Goal: Task Accomplishment & Management: Use online tool/utility

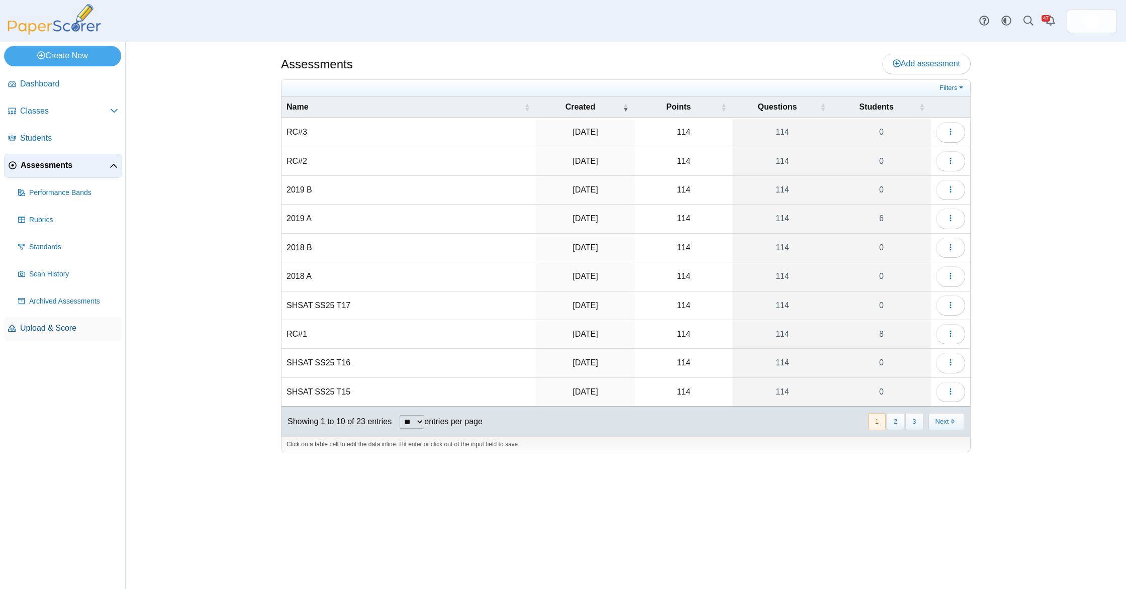
click at [53, 333] on span "Upload & Score" at bounding box center [69, 328] width 98 height 11
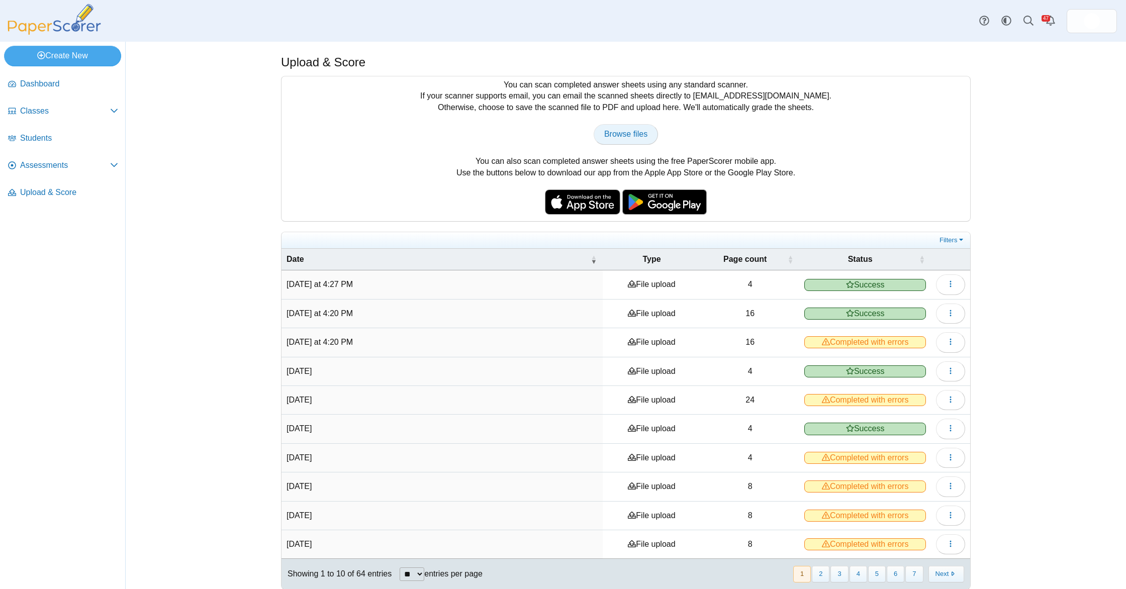
click at [640, 136] on span "Browse files" at bounding box center [625, 134] width 43 height 9
type input "**********"
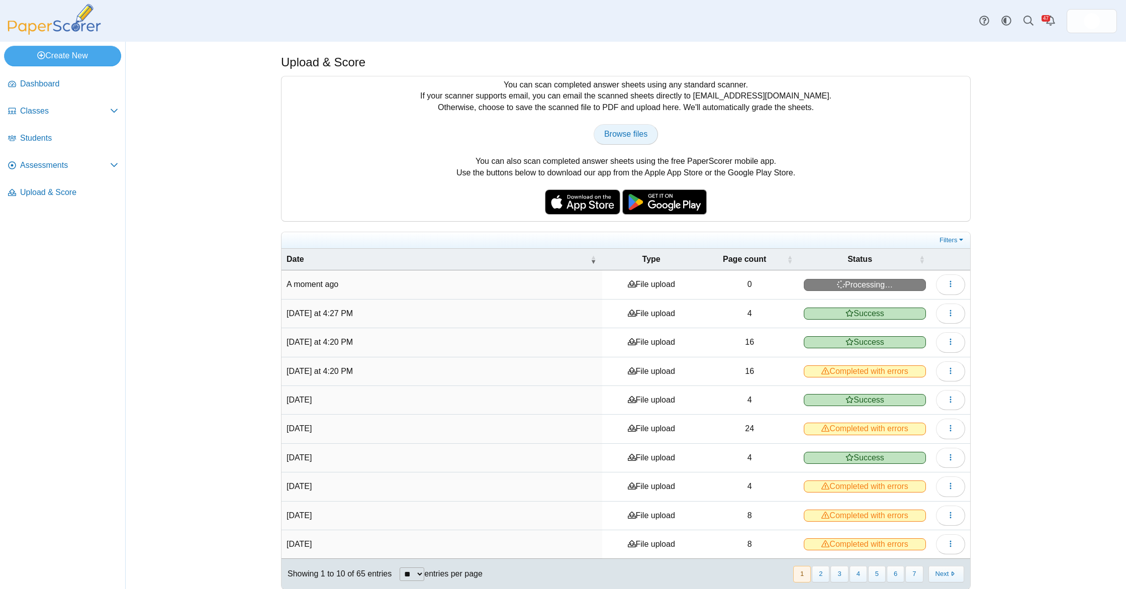
click at [634, 142] on link "Browse files" at bounding box center [626, 134] width 64 height 20
click at [947, 290] on button "button" at bounding box center [950, 284] width 29 height 20
click at [939, 307] on link "View scanned pages" at bounding box center [904, 307] width 121 height 15
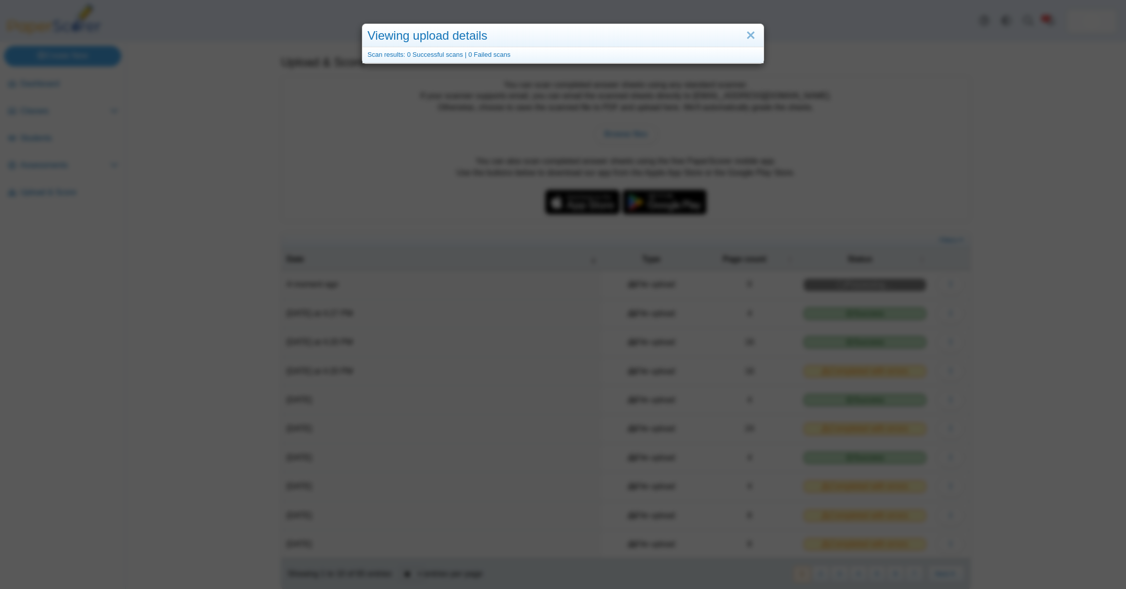
drag, startPoint x: 722, startPoint y: 187, endPoint x: 643, endPoint y: 171, distance: 79.9
click at [721, 187] on div "Viewing upload details Scan results: 0 Successful scans | 0 Failed scans" at bounding box center [563, 294] width 1126 height 589
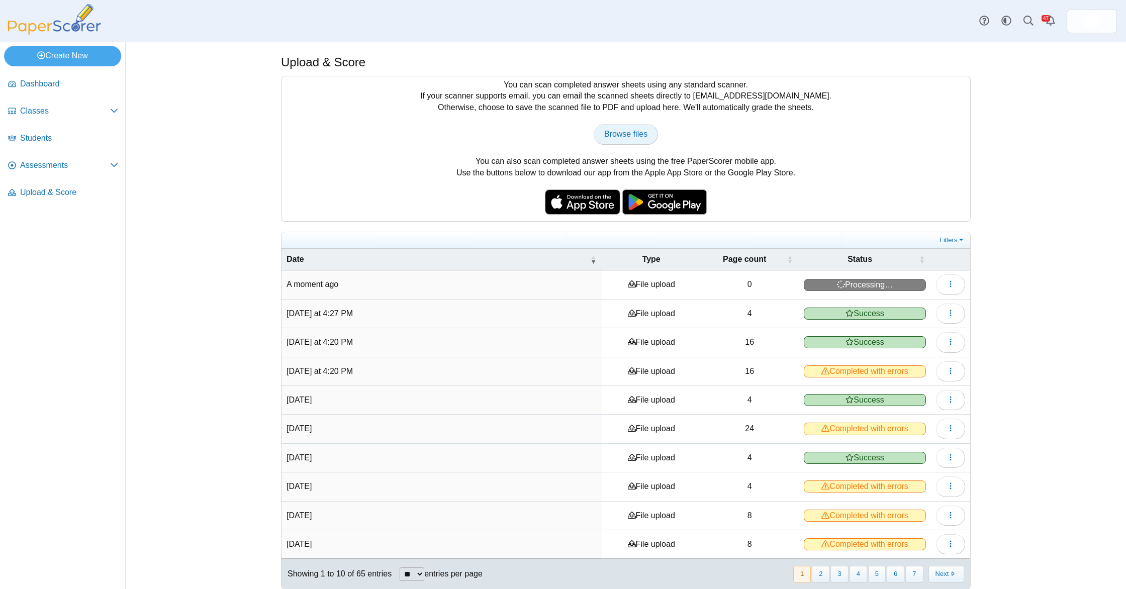
click at [604, 135] on span "Browse files" at bounding box center [625, 134] width 43 height 9
type input "**********"
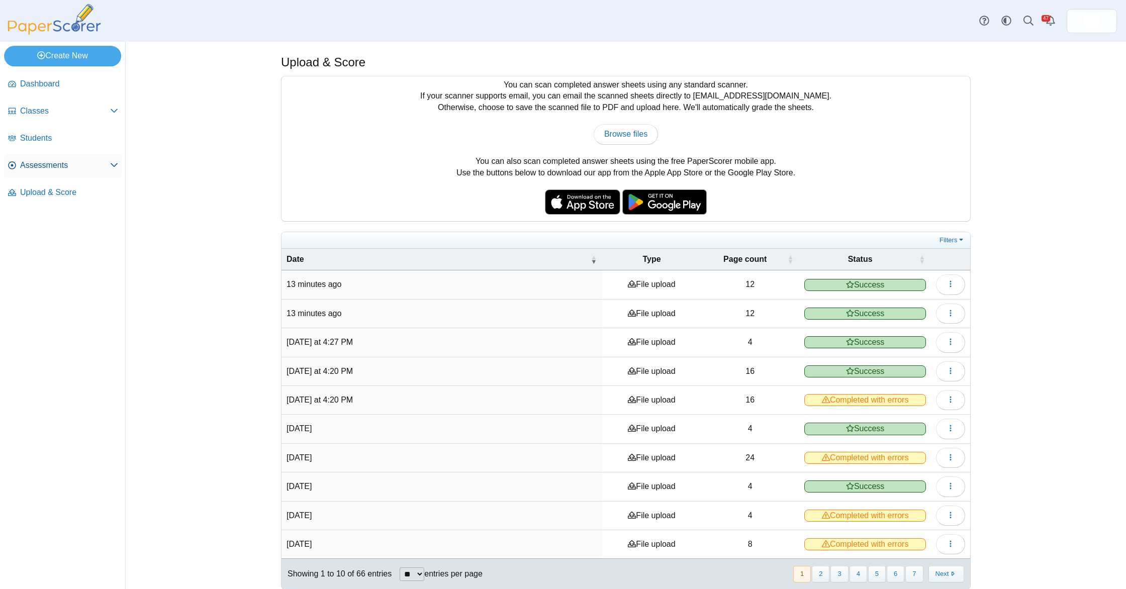
click at [50, 167] on span "Assessments" at bounding box center [65, 165] width 90 height 11
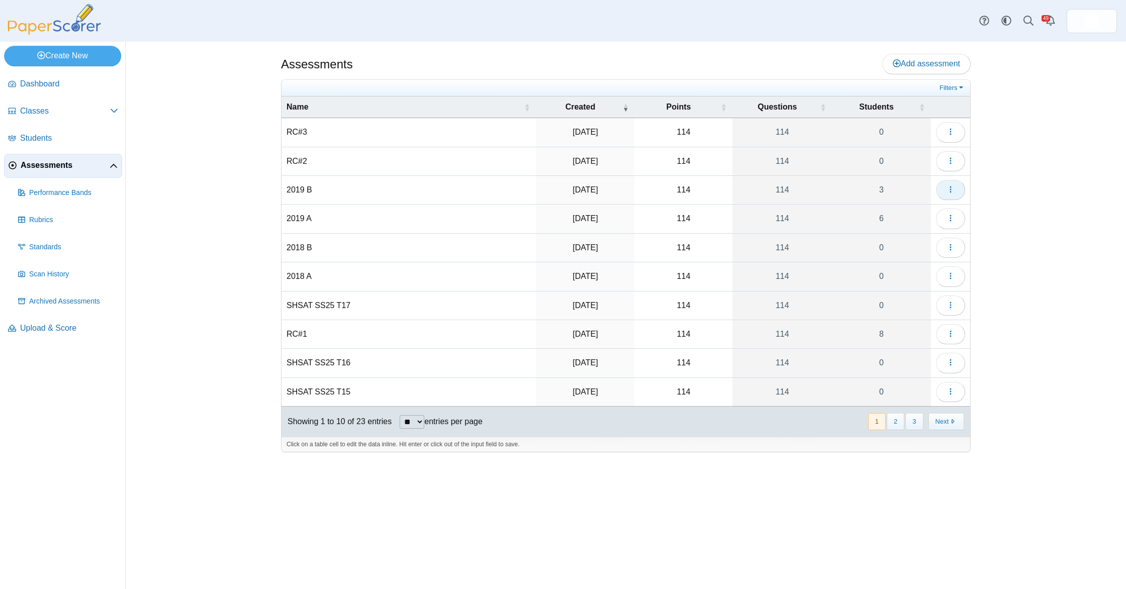
click at [951, 193] on span "button" at bounding box center [950, 189] width 8 height 9
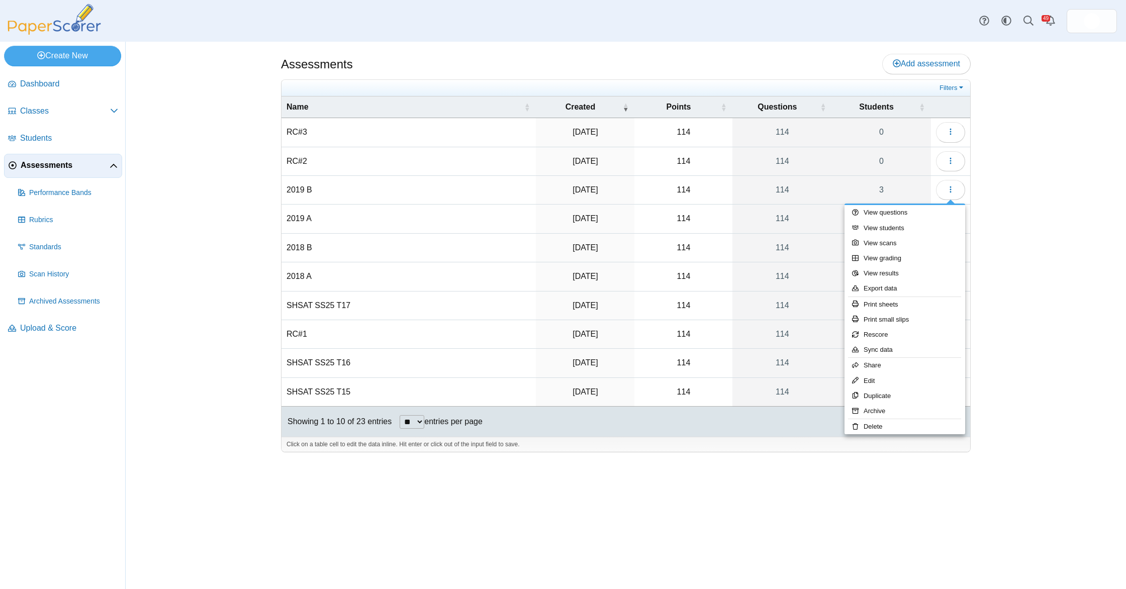
click at [996, 189] on div "Assessments Add assessment 114" at bounding box center [626, 315] width 754 height 547
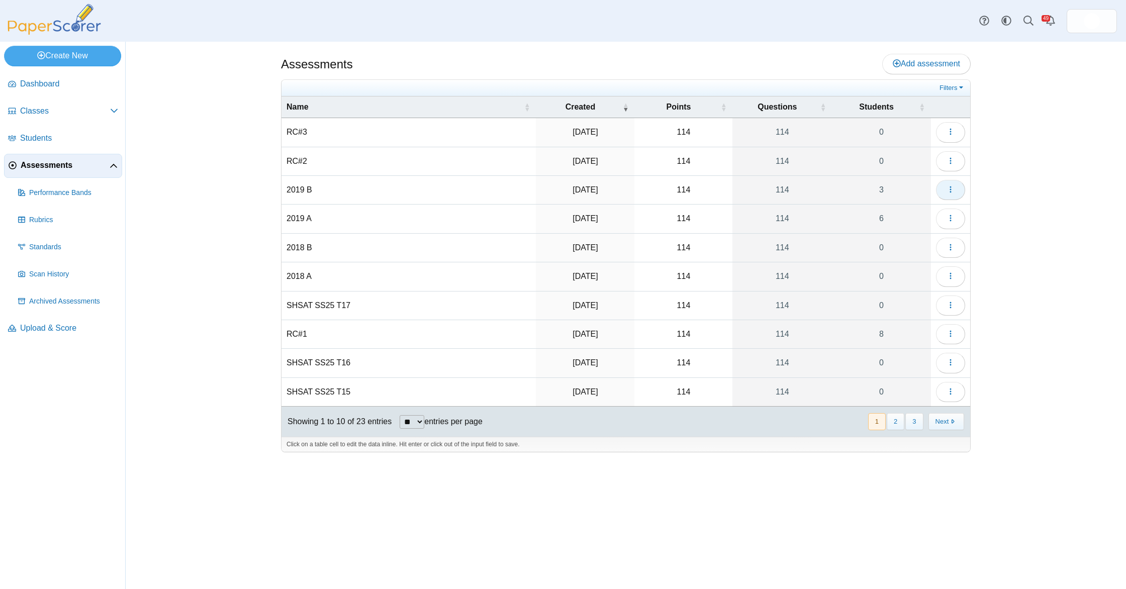
drag, startPoint x: 950, startPoint y: 190, endPoint x: 946, endPoint y: 195, distance: 6.4
click at [950, 190] on icon "button" at bounding box center [950, 189] width 8 height 8
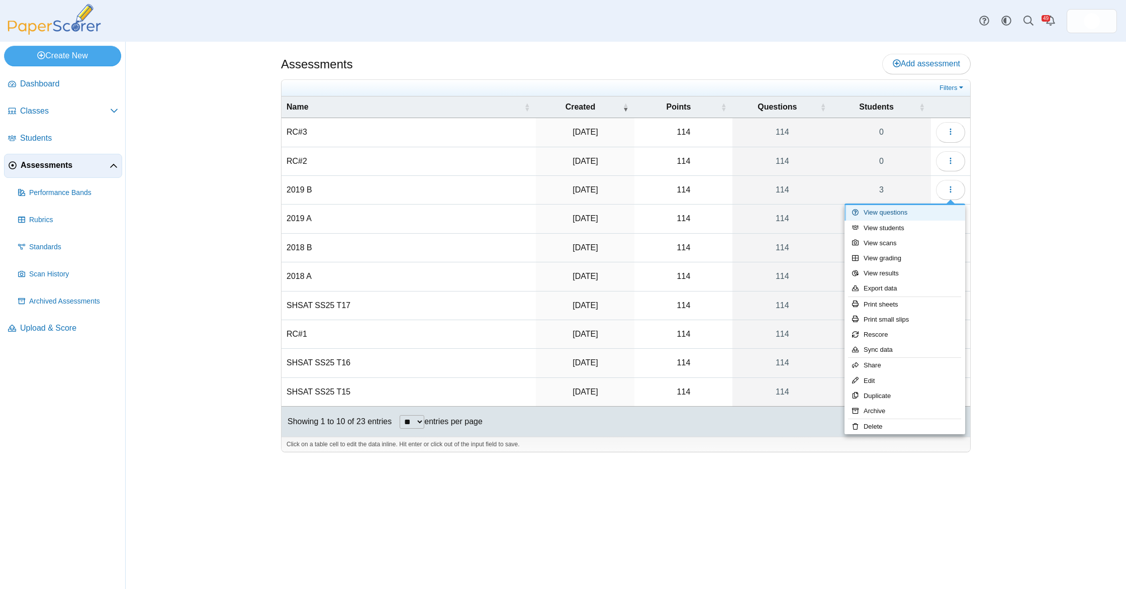
click at [930, 208] on link "View questions" at bounding box center [904, 212] width 121 height 15
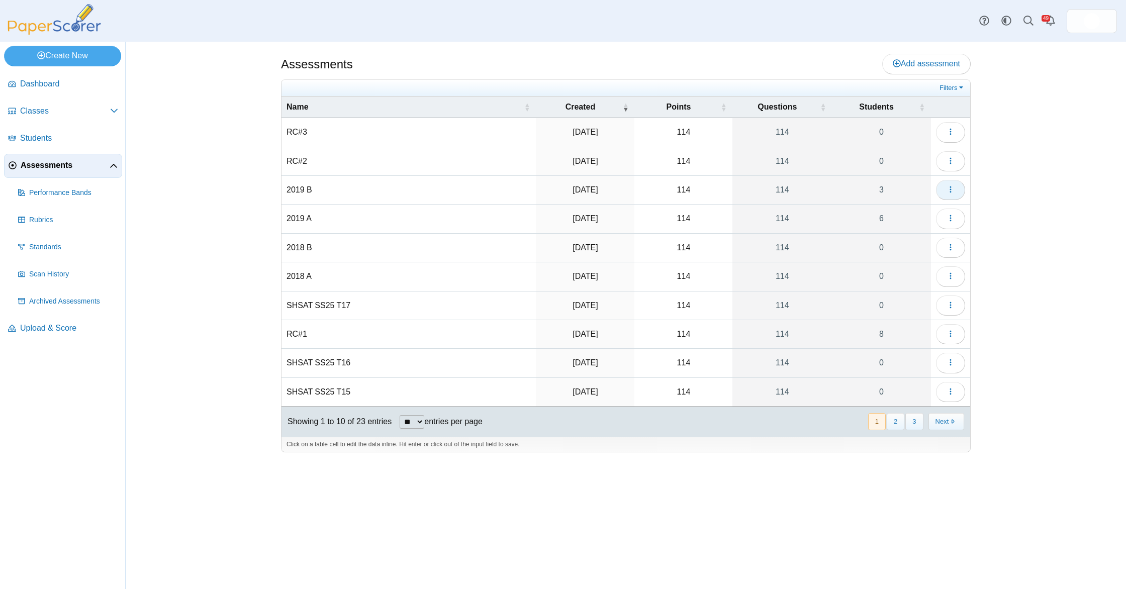
click at [948, 191] on icon "button" at bounding box center [950, 189] width 8 height 8
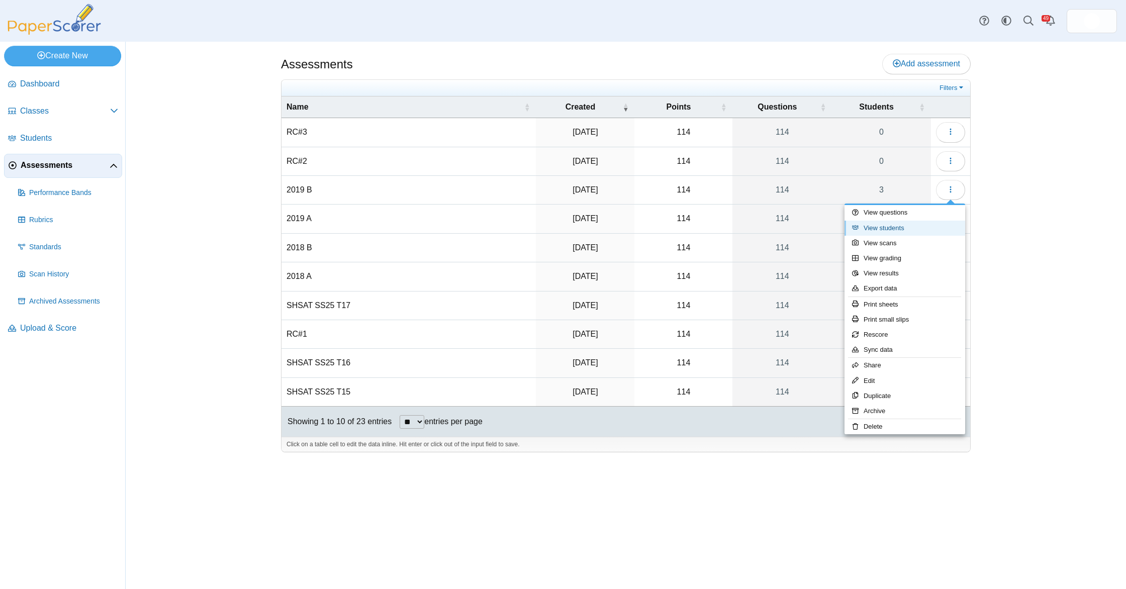
click at [918, 233] on link "View students" at bounding box center [904, 228] width 121 height 15
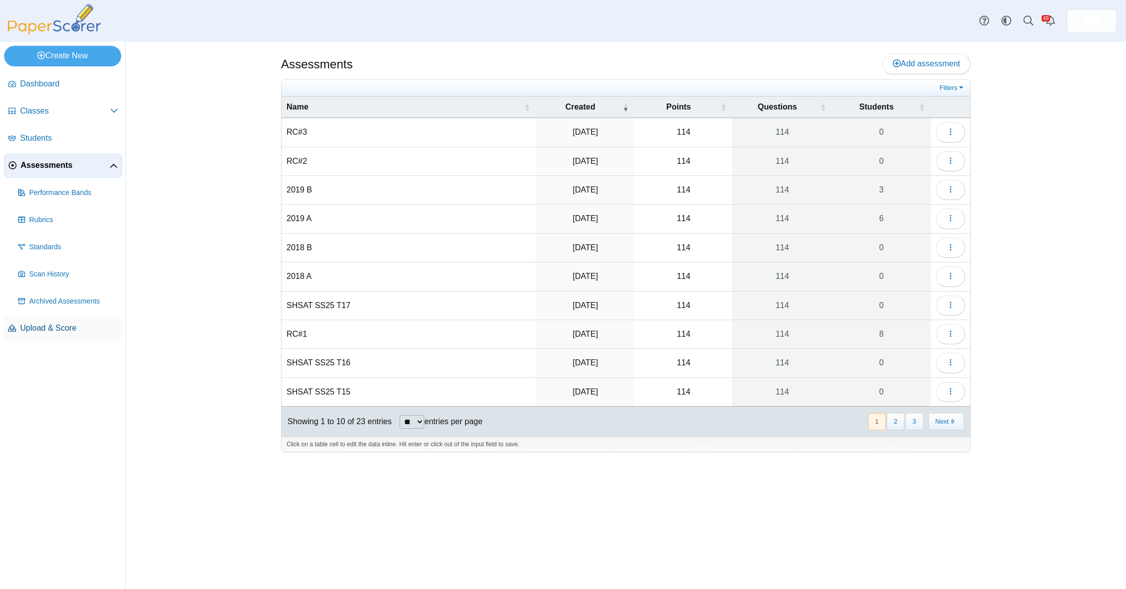
click at [68, 323] on span "Upload & Score" at bounding box center [69, 328] width 98 height 11
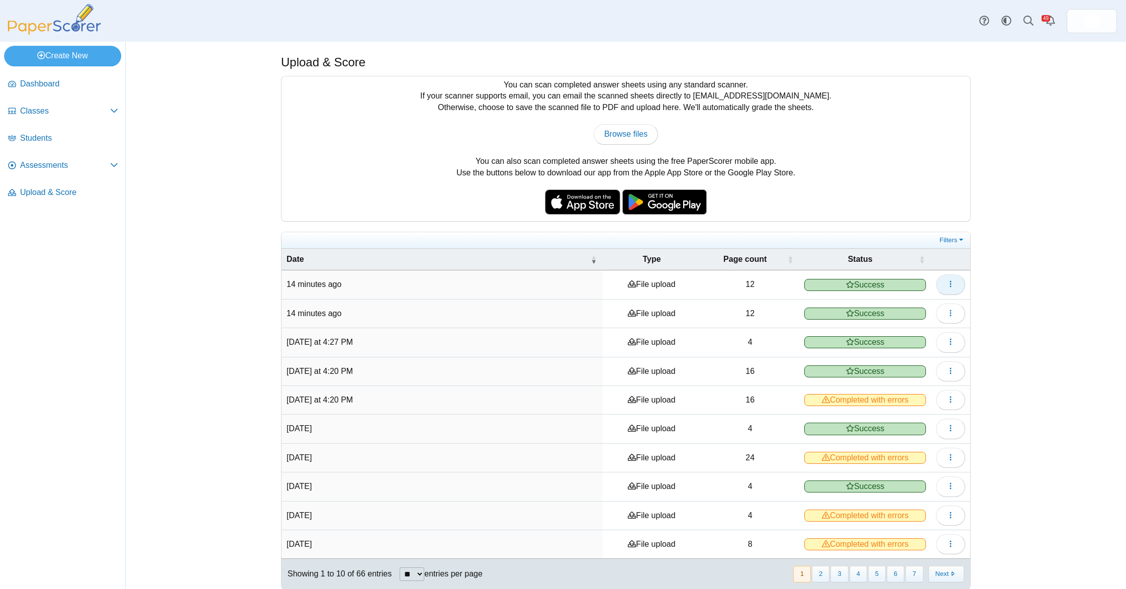
click at [959, 286] on button "button" at bounding box center [950, 284] width 29 height 20
click at [924, 308] on link "View scanned pages" at bounding box center [904, 307] width 121 height 15
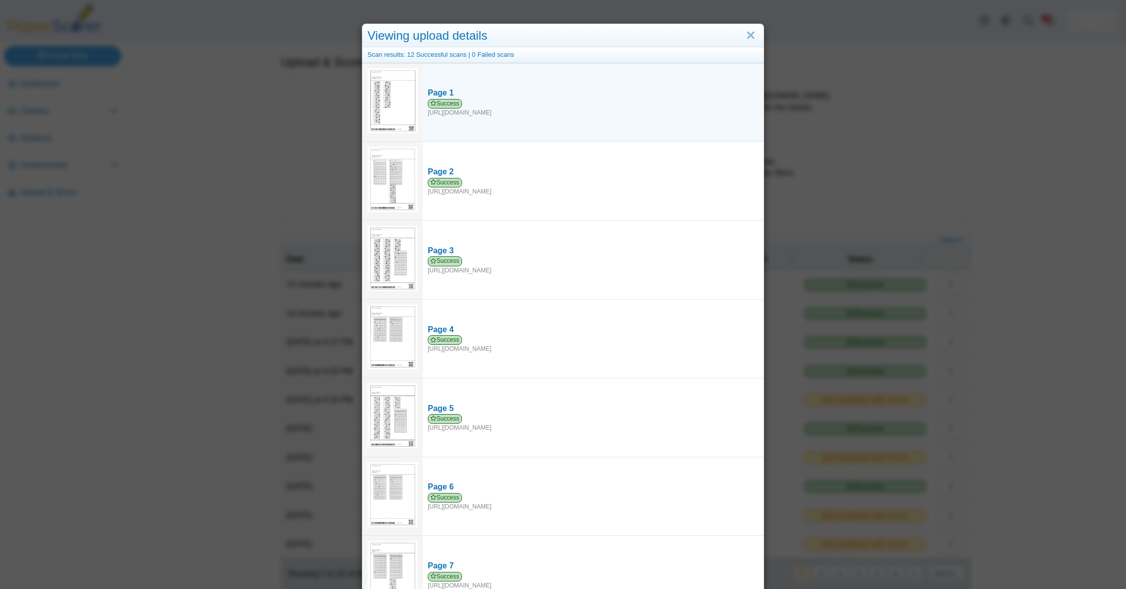
click at [385, 90] on img at bounding box center [392, 100] width 50 height 65
click at [518, 112] on div "Success https://forms.paperscorer.com/scans/10/5664/238932/3112815_AUGUST_11_20…" at bounding box center [593, 108] width 331 height 18
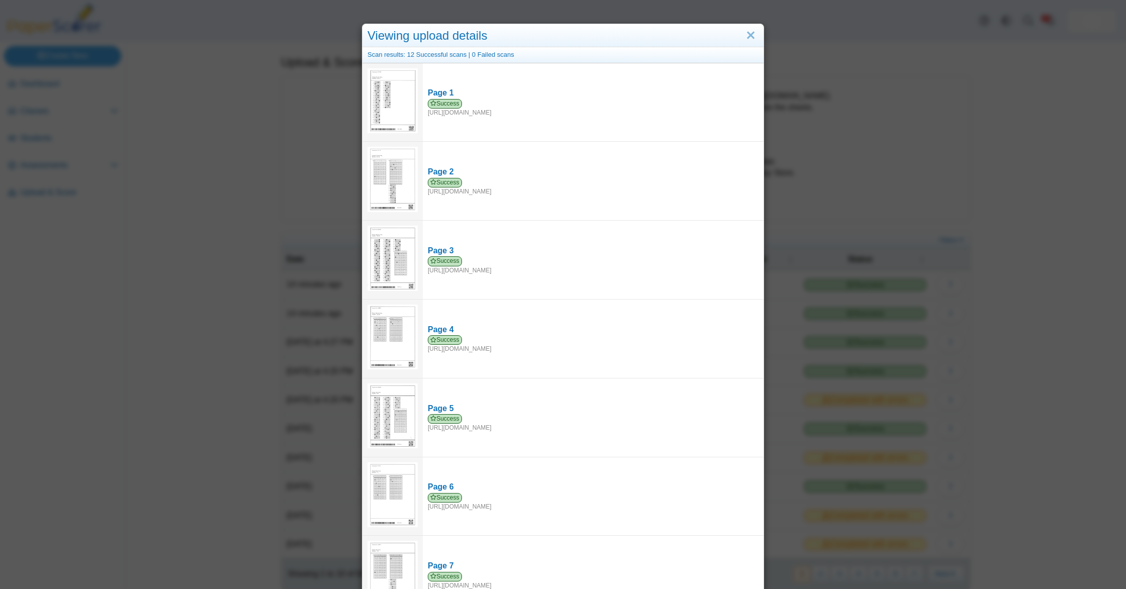
click at [169, 99] on div "Viewing upload details Scan results: 12 Successful scans | 0 Failed scans Page …" at bounding box center [563, 294] width 1126 height 589
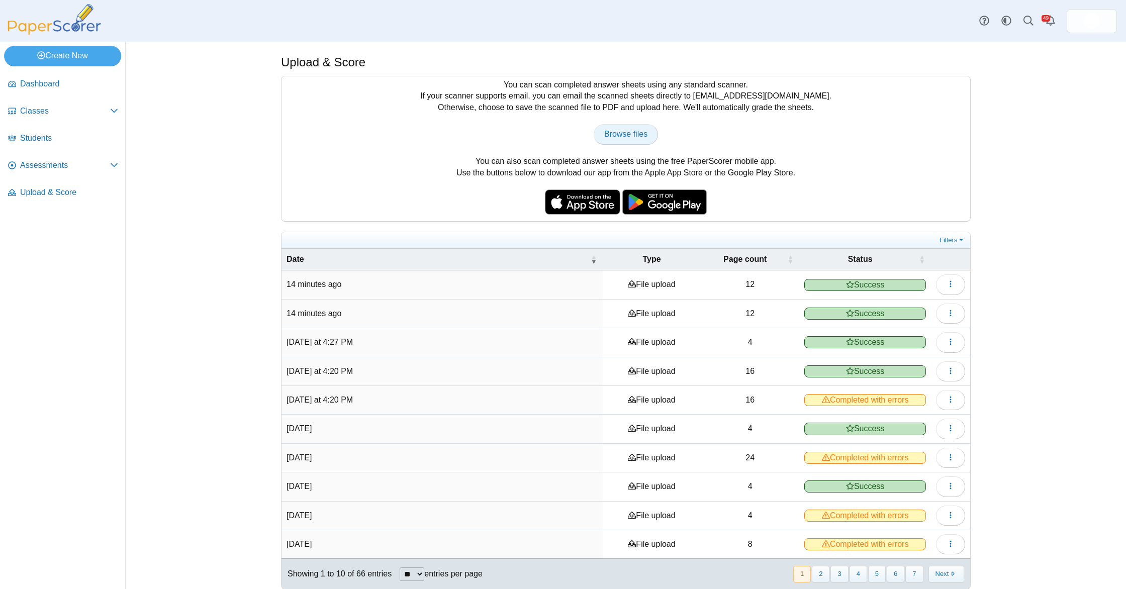
click at [622, 136] on span "Browse files" at bounding box center [625, 134] width 43 height 9
type input "**********"
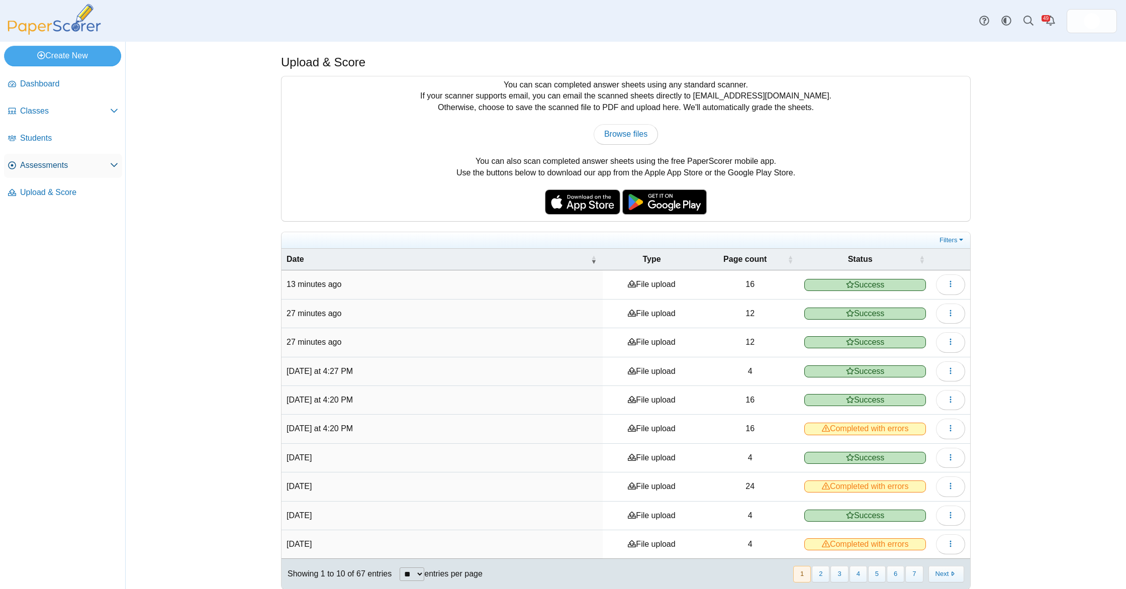
click at [81, 166] on span "Assessments" at bounding box center [65, 165] width 90 height 11
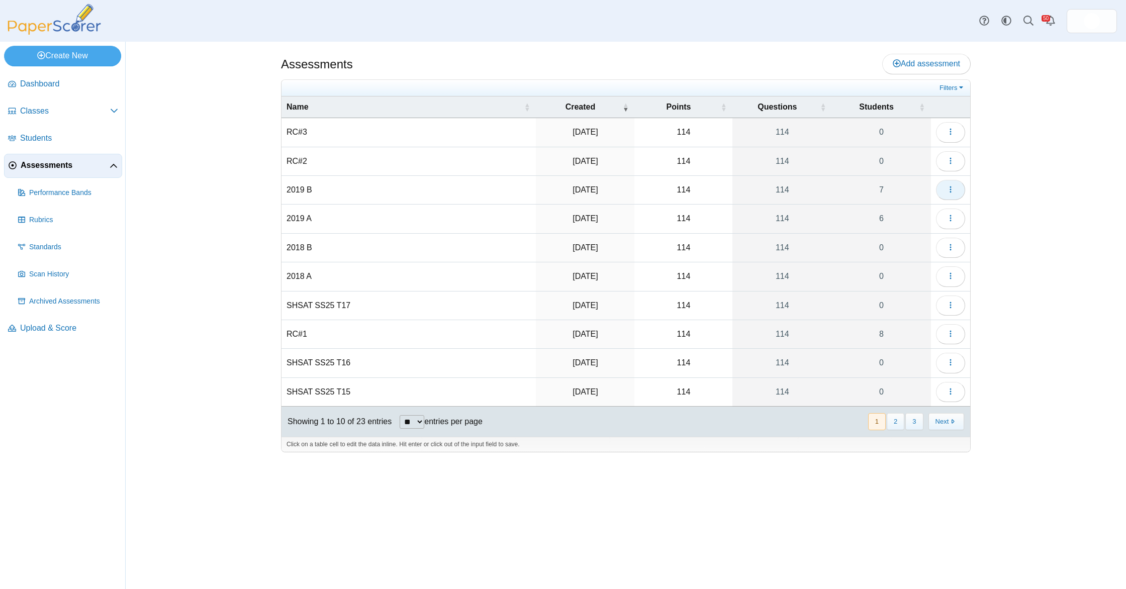
click at [948, 189] on icon "button" at bounding box center [950, 189] width 8 height 8
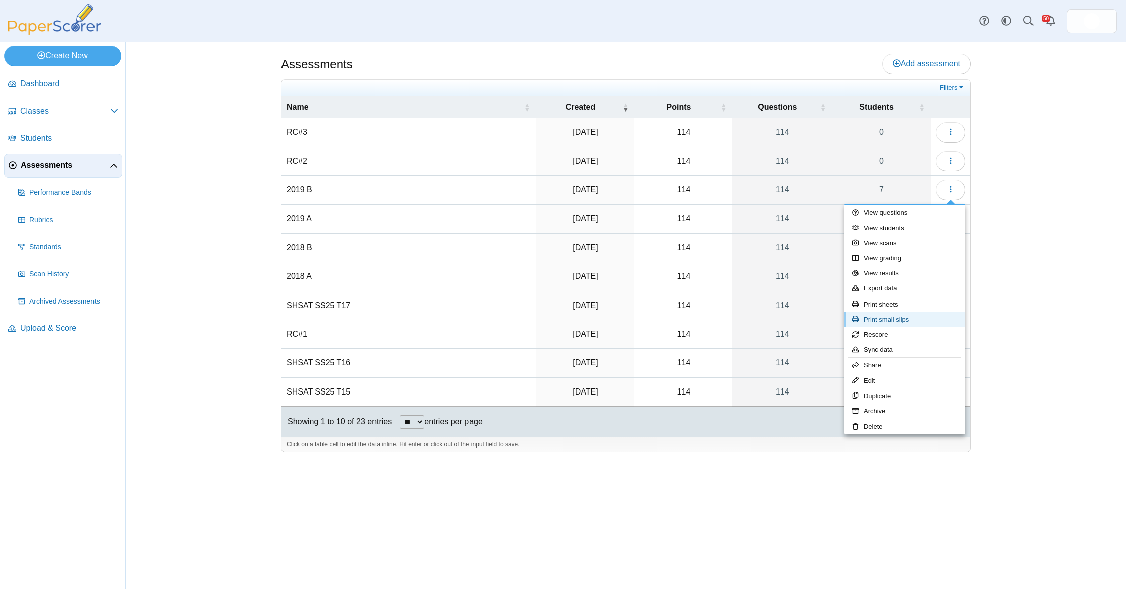
click at [907, 315] on link "Print small slips" at bounding box center [904, 319] width 121 height 15
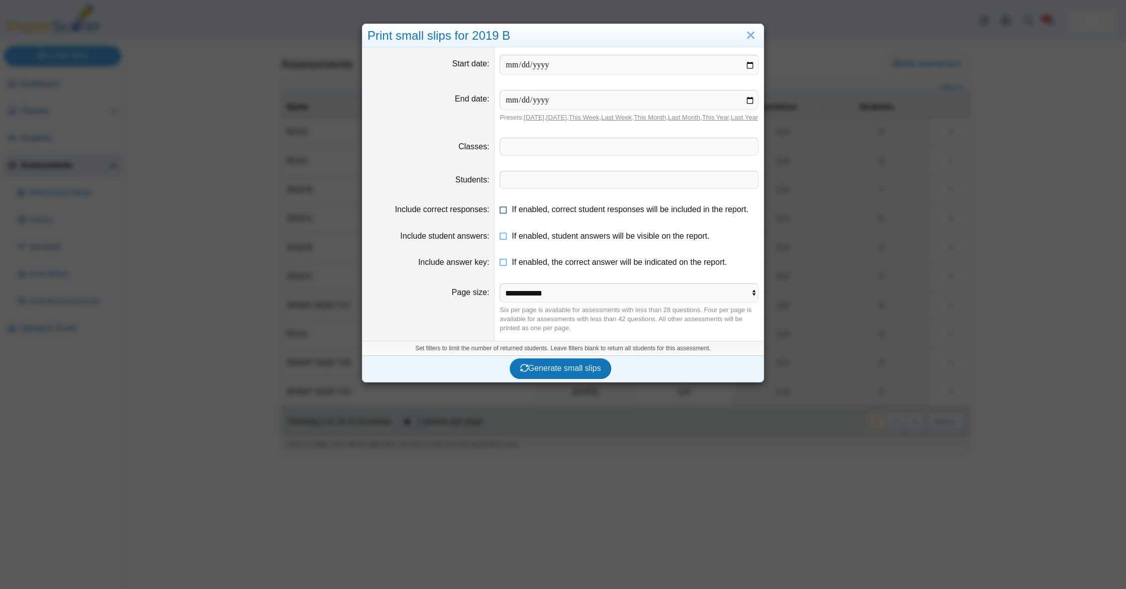
click at [507, 211] on icon at bounding box center [504, 207] width 8 height 7
click at [506, 238] on icon at bounding box center [504, 234] width 8 height 7
click at [505, 262] on dd "If enabled, the correct answer will be indicated on the report." at bounding box center [629, 262] width 269 height 26
drag, startPoint x: 503, startPoint y: 270, endPoint x: 510, endPoint y: 279, distance: 11.9
click at [503, 264] on icon at bounding box center [504, 260] width 8 height 7
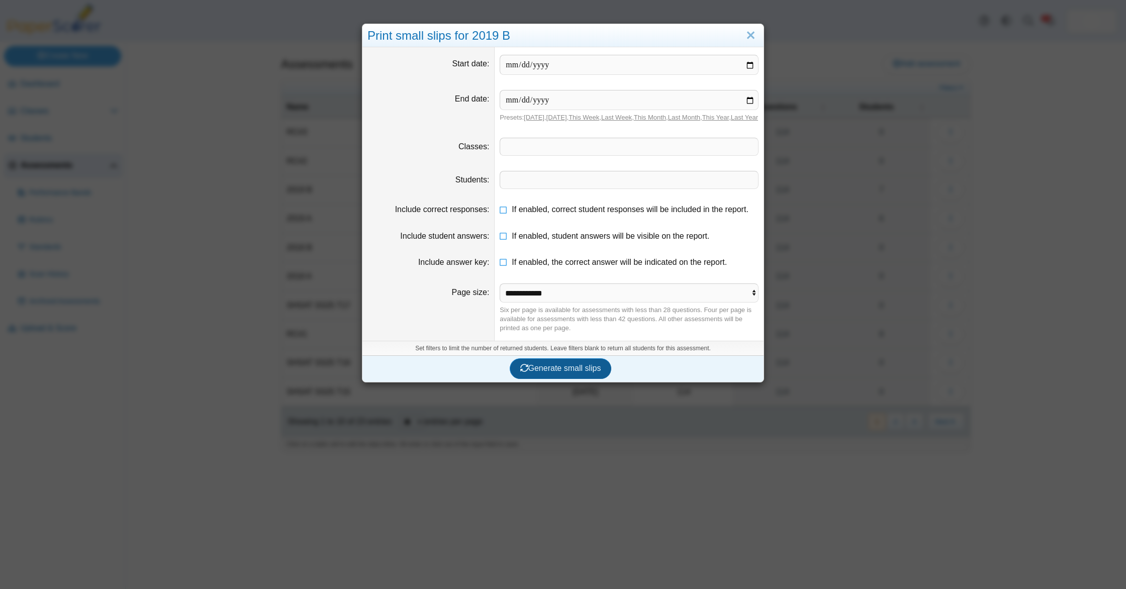
click at [552, 368] on button "Generate small slips" at bounding box center [561, 368] width 102 height 20
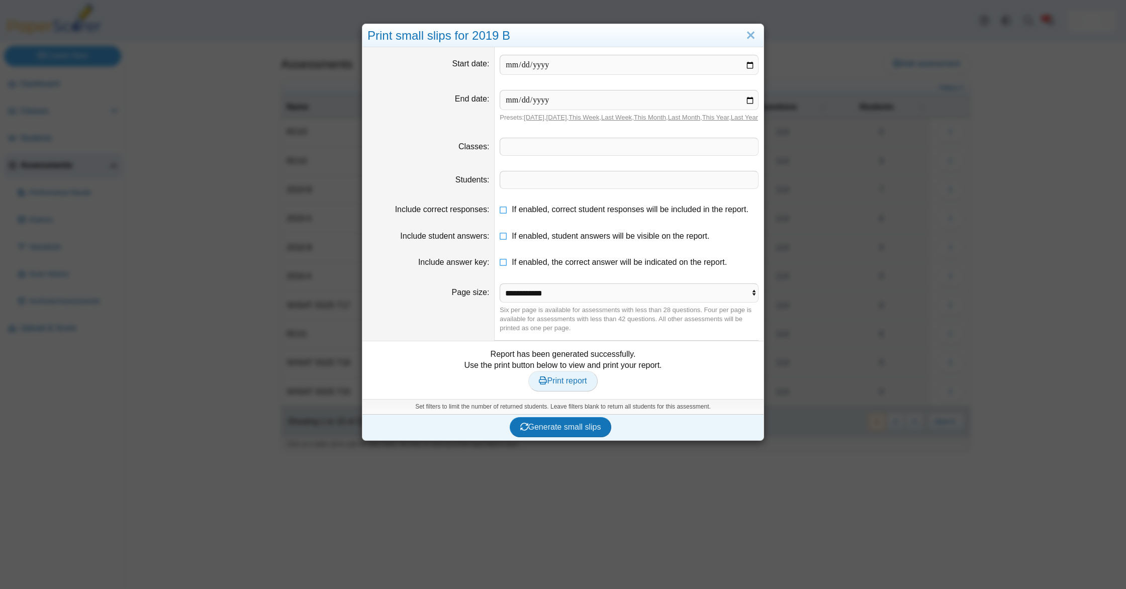
click at [566, 384] on link "Print report" at bounding box center [562, 381] width 69 height 20
